Goal: Task Accomplishment & Management: Manage account settings

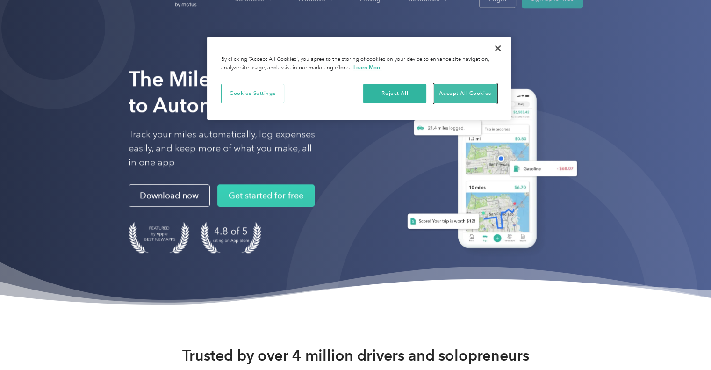
click at [483, 89] on button "Accept All Cookies" at bounding box center [465, 94] width 63 height 20
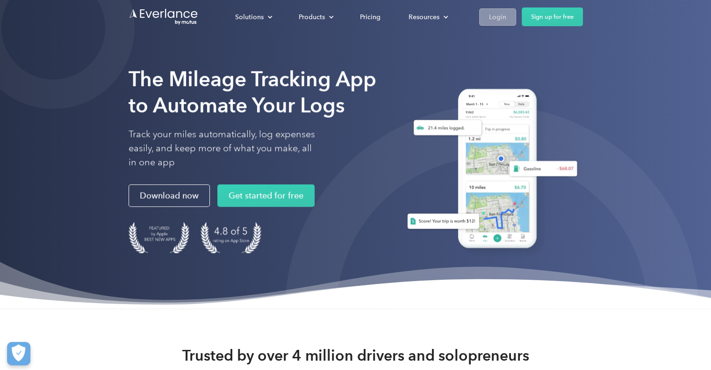
click at [492, 11] on div "Login" at bounding box center [497, 17] width 17 height 12
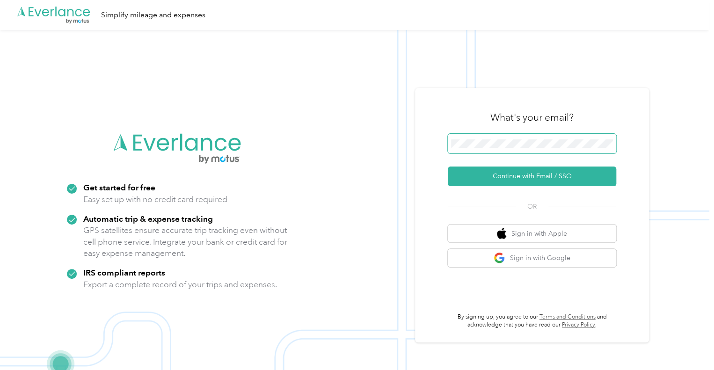
click at [488, 138] on span at bounding box center [532, 144] width 168 height 20
click at [481, 151] on span at bounding box center [532, 144] width 168 height 20
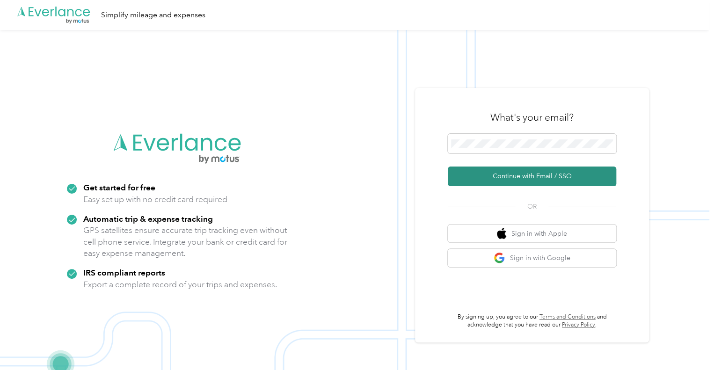
click at [527, 176] on button "Continue with Email / SSO" at bounding box center [532, 176] width 168 height 20
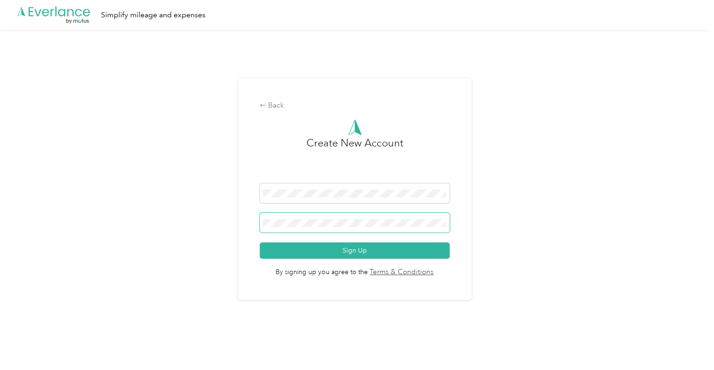
click at [327, 217] on span at bounding box center [354, 223] width 189 height 20
click at [319, 212] on form "Sign Up" at bounding box center [354, 220] width 189 height 75
click at [260, 242] on button "Sign Up" at bounding box center [354, 250] width 189 height 16
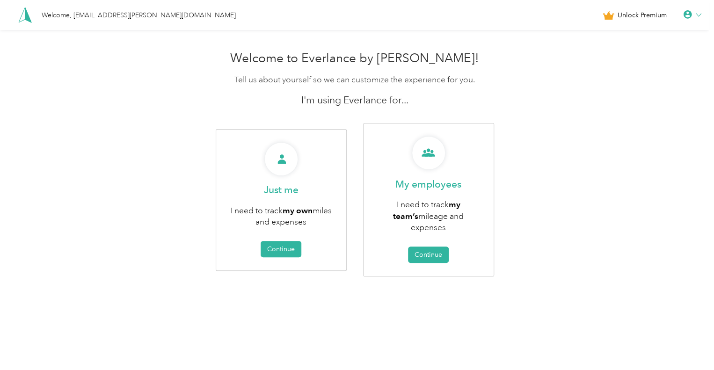
click at [488, 78] on p "Tell us about yourself so we can customize the experience for you." at bounding box center [354, 80] width 354 height 12
click at [700, 11] on div at bounding box center [692, 14] width 18 height 9
click at [668, 28] on div "Personal Settings" at bounding box center [659, 29] width 105 height 20
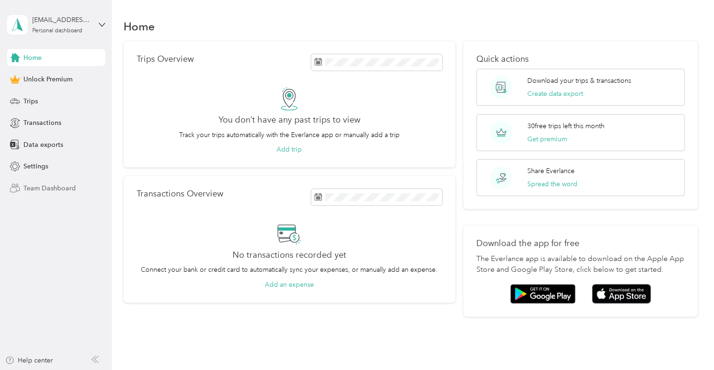
click at [37, 188] on span "Team Dashboard" at bounding box center [49, 188] width 52 height 10
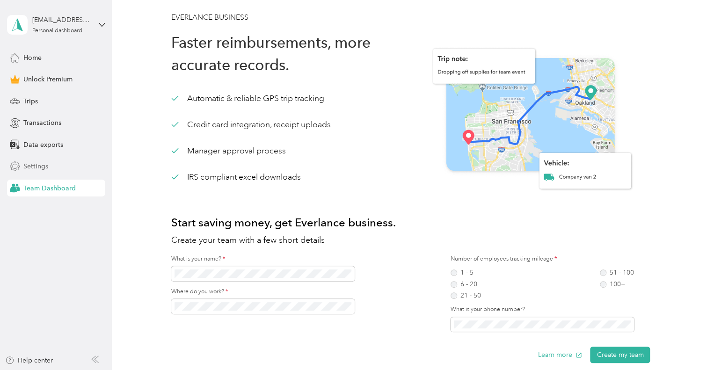
click at [41, 158] on div "Settings" at bounding box center [56, 166] width 98 height 17
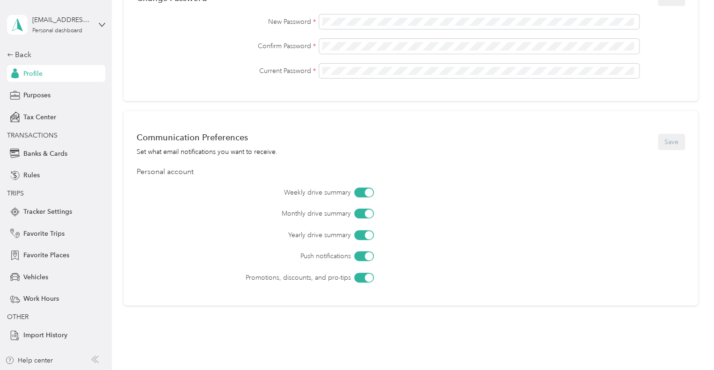
scroll to position [306, 0]
click at [38, 248] on div "Favorite Places" at bounding box center [56, 255] width 98 height 17
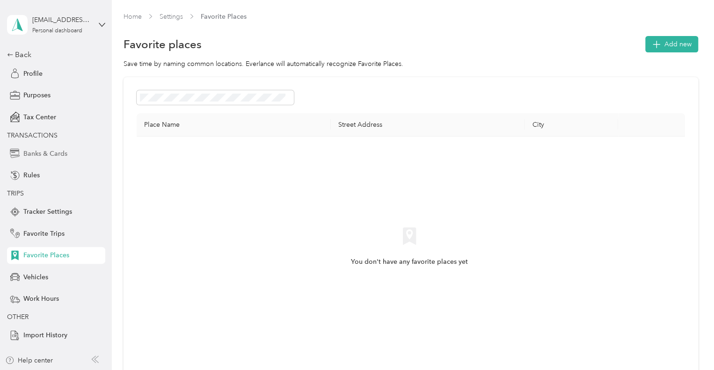
click at [43, 145] on div "Banks & Cards" at bounding box center [56, 153] width 98 height 17
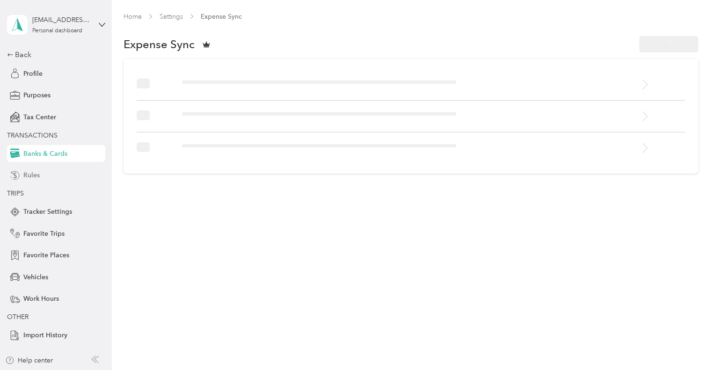
click at [25, 172] on span "Rules" at bounding box center [31, 175] width 16 height 10
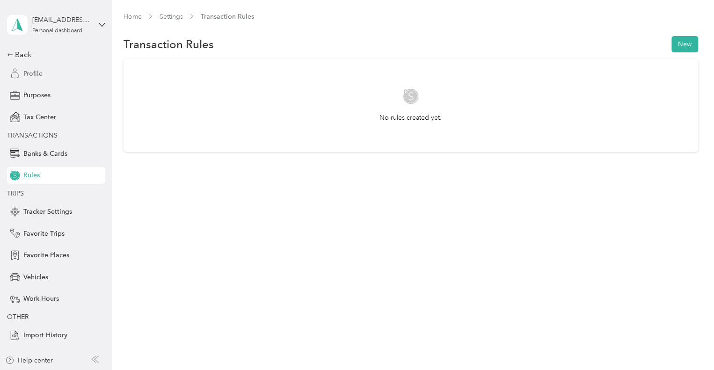
click at [40, 69] on span "Profile" at bounding box center [32, 74] width 19 height 10
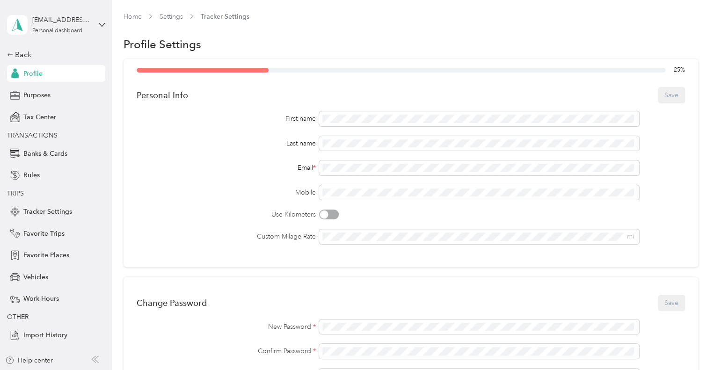
click at [97, 23] on div "kafcsak.amanda@cuyahogadd.org Personal dashboard" at bounding box center [56, 24] width 98 height 33
click at [258, 41] on div "Profile Settings" at bounding box center [410, 45] width 574 height 20
click at [127, 13] on link "Home" at bounding box center [132, 17] width 18 height 8
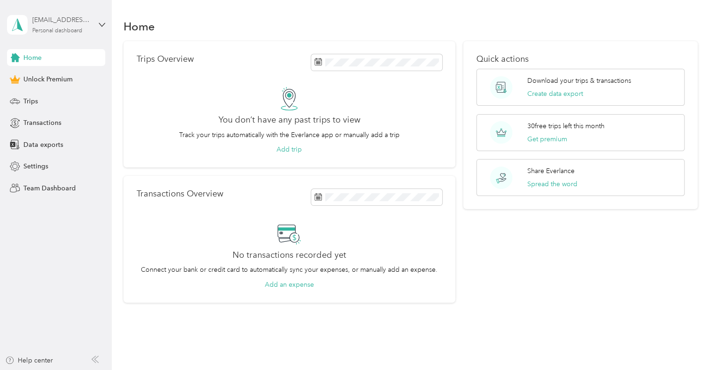
click at [56, 32] on div "Personal dashboard" at bounding box center [57, 31] width 50 height 6
click at [51, 77] on div "Log out" at bounding box center [132, 77] width 237 height 16
